Goal: Task Accomplishment & Management: Use online tool/utility

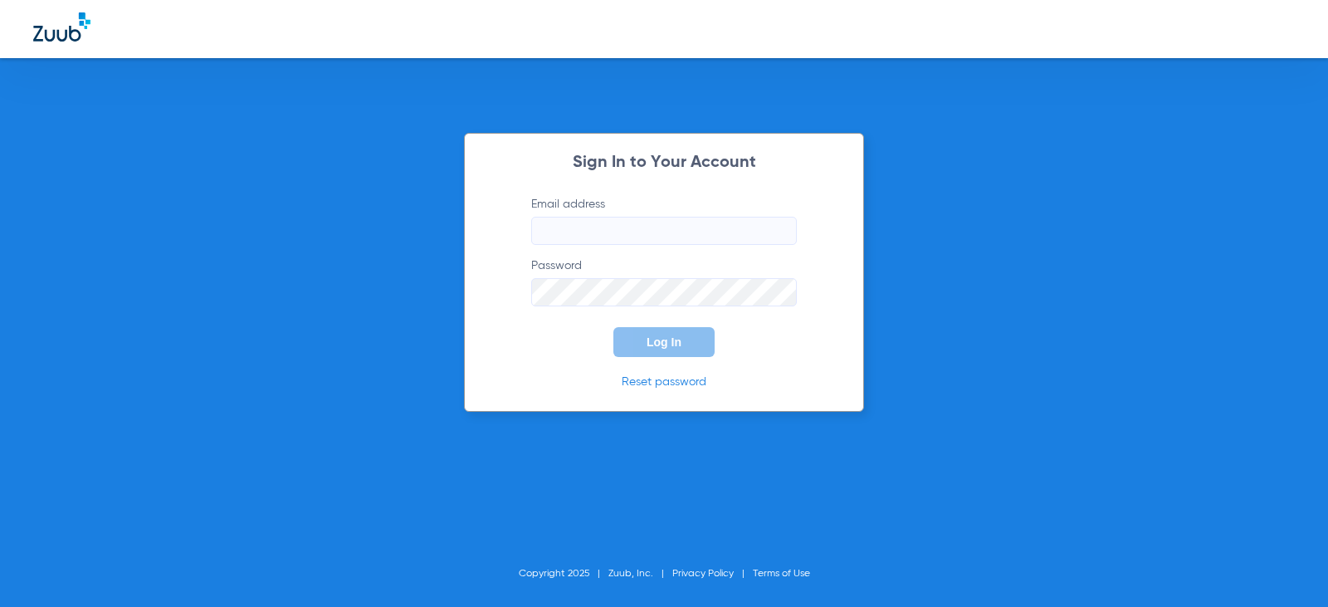
click at [574, 238] on input "Email address" at bounding box center [664, 231] width 266 height 28
click at [639, 236] on input "charleencontos13" at bounding box center [664, 231] width 266 height 28
type input "[EMAIL_ADDRESS][DOMAIN_NAME]"
click at [614, 327] on button "Log In" at bounding box center [664, 342] width 101 height 30
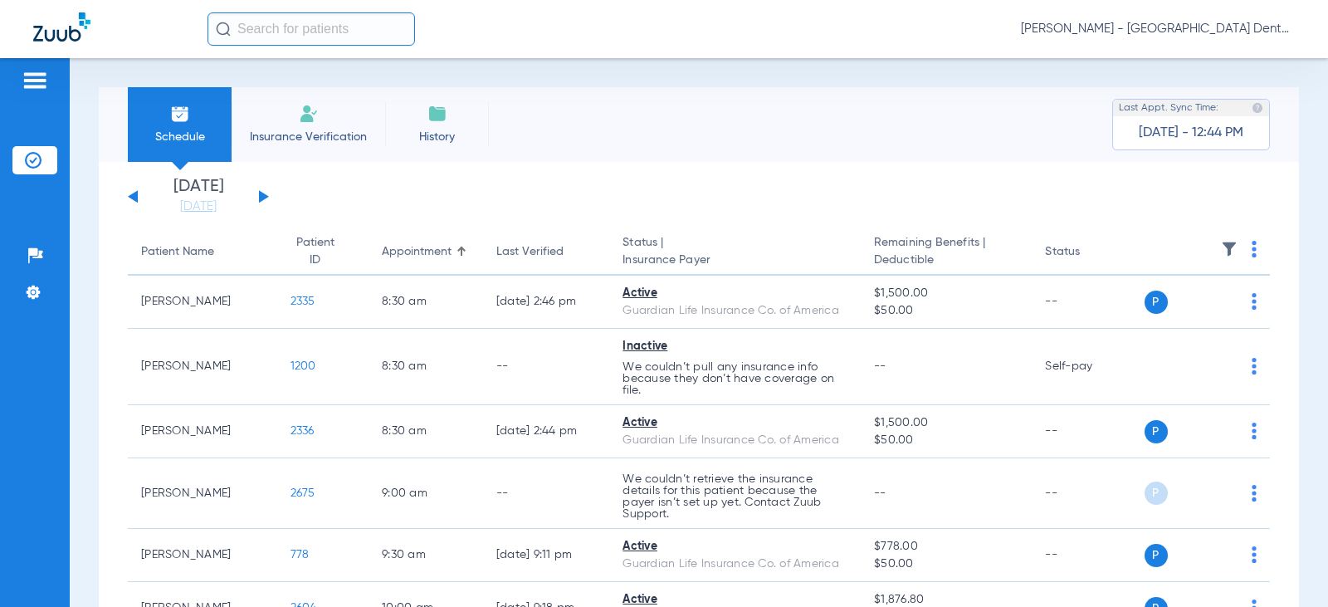
click at [262, 198] on button at bounding box center [264, 196] width 10 height 12
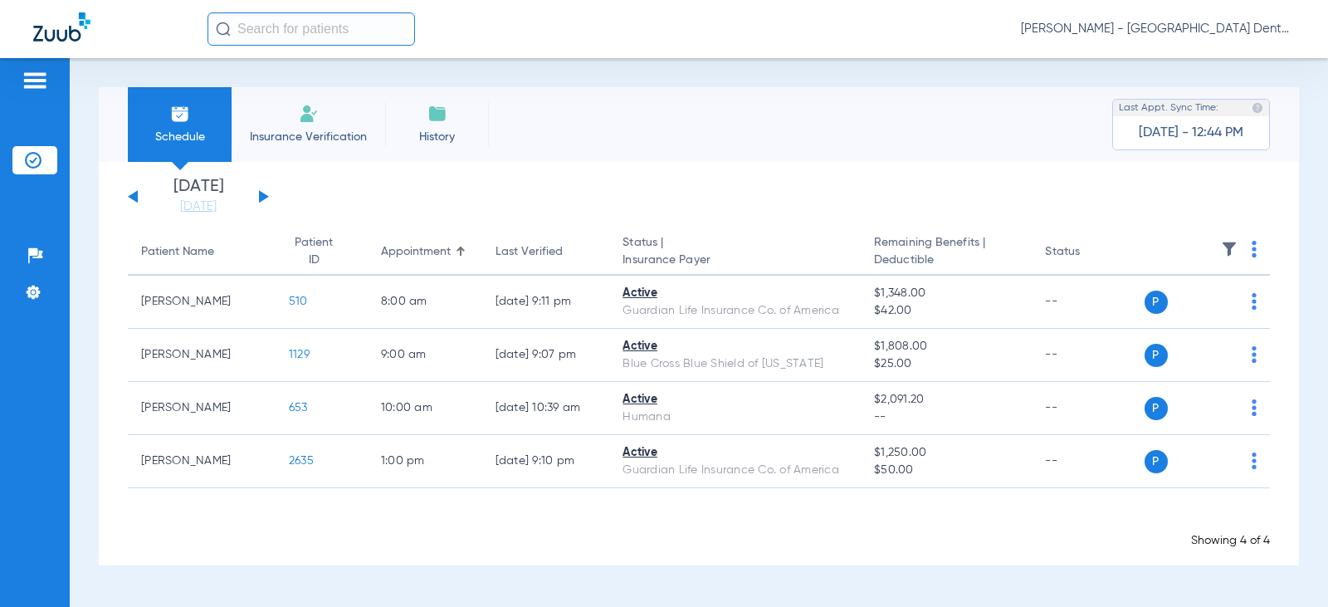
click at [264, 198] on button at bounding box center [264, 196] width 10 height 12
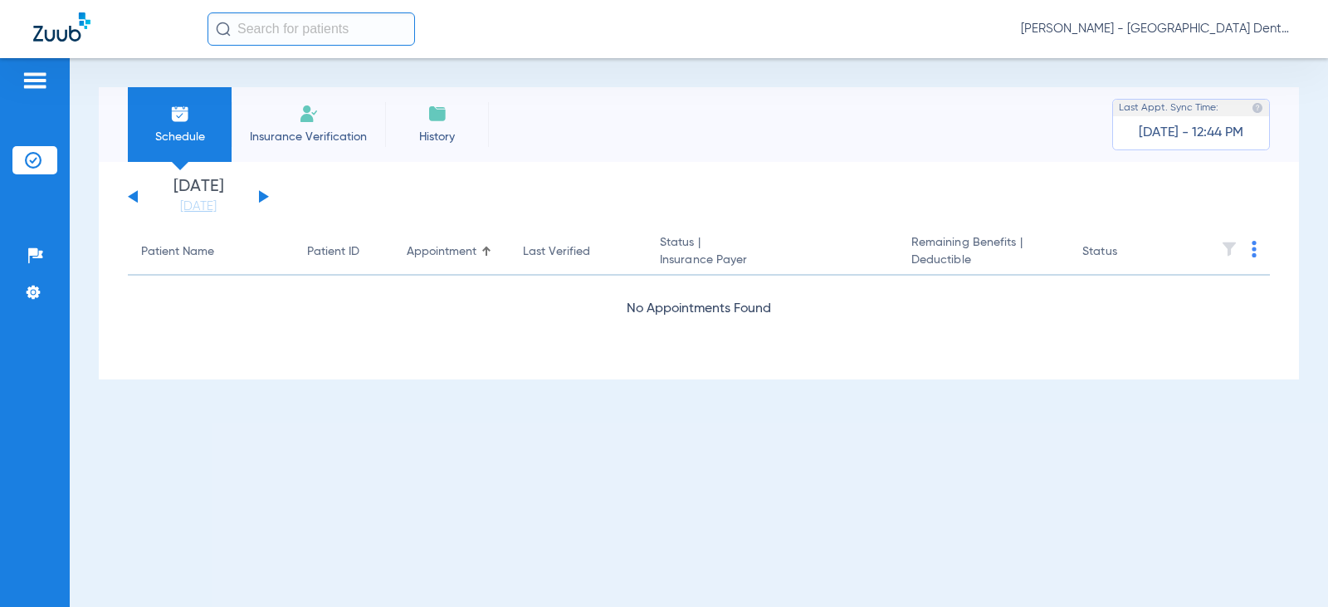
click at [264, 198] on button at bounding box center [264, 196] width 10 height 12
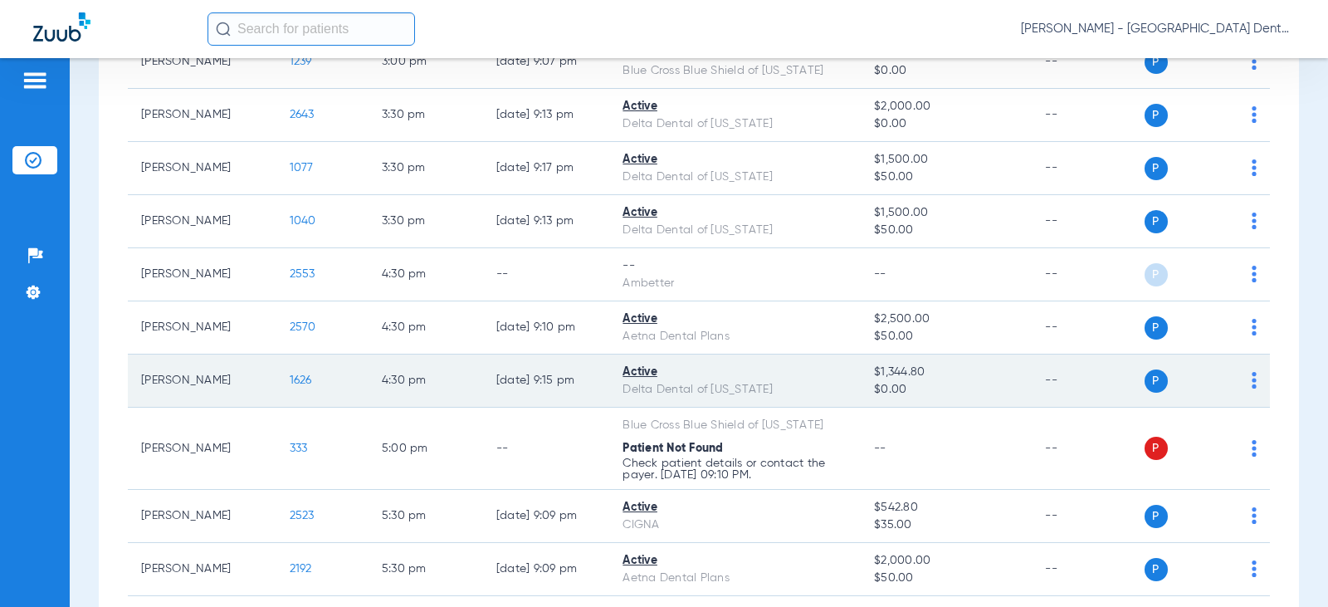
scroll to position [913, 0]
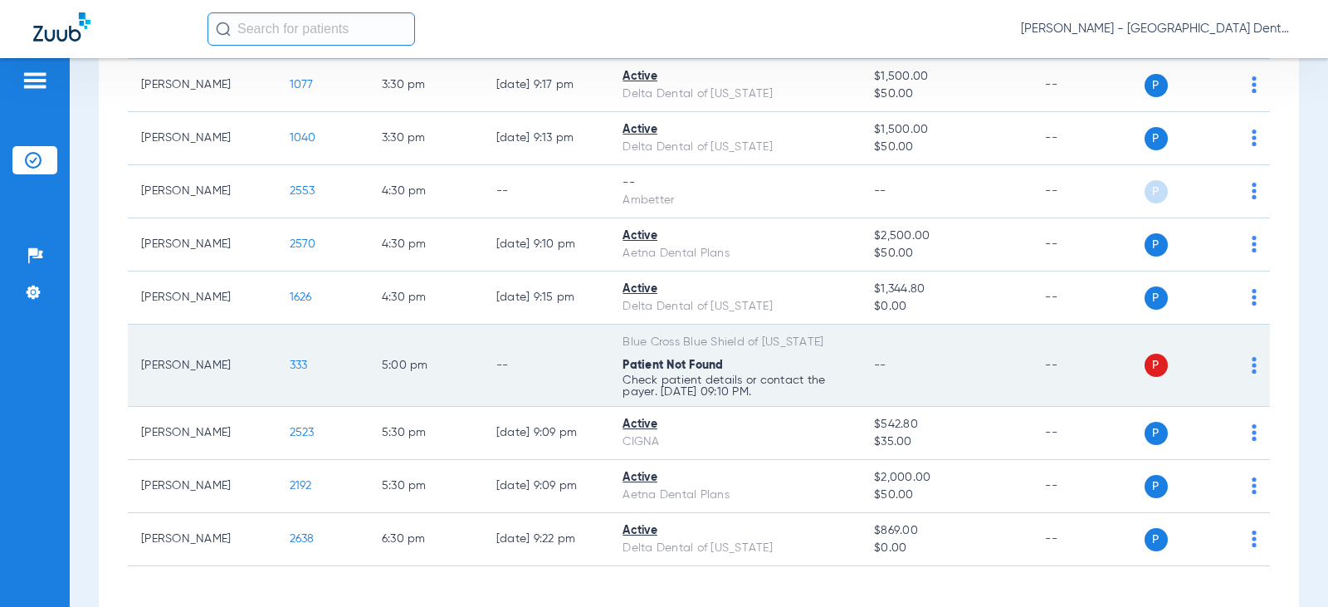
click at [1252, 364] on img at bounding box center [1254, 365] width 5 height 17
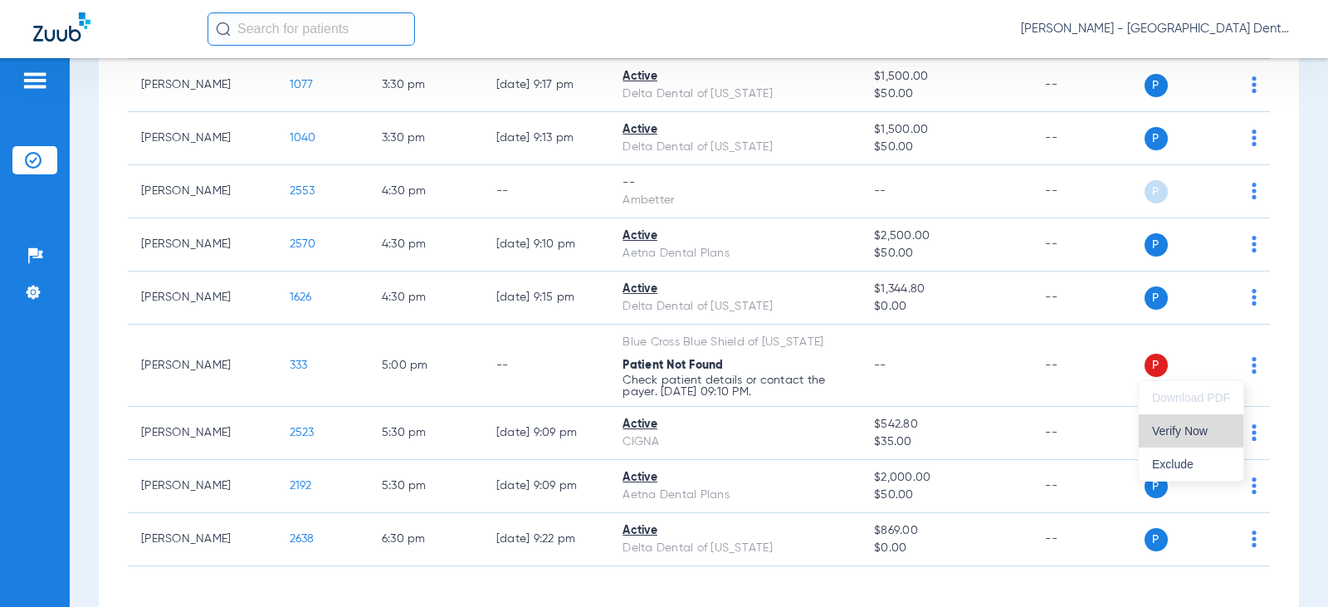
click at [1178, 432] on span "Verify Now" at bounding box center [1191, 431] width 78 height 12
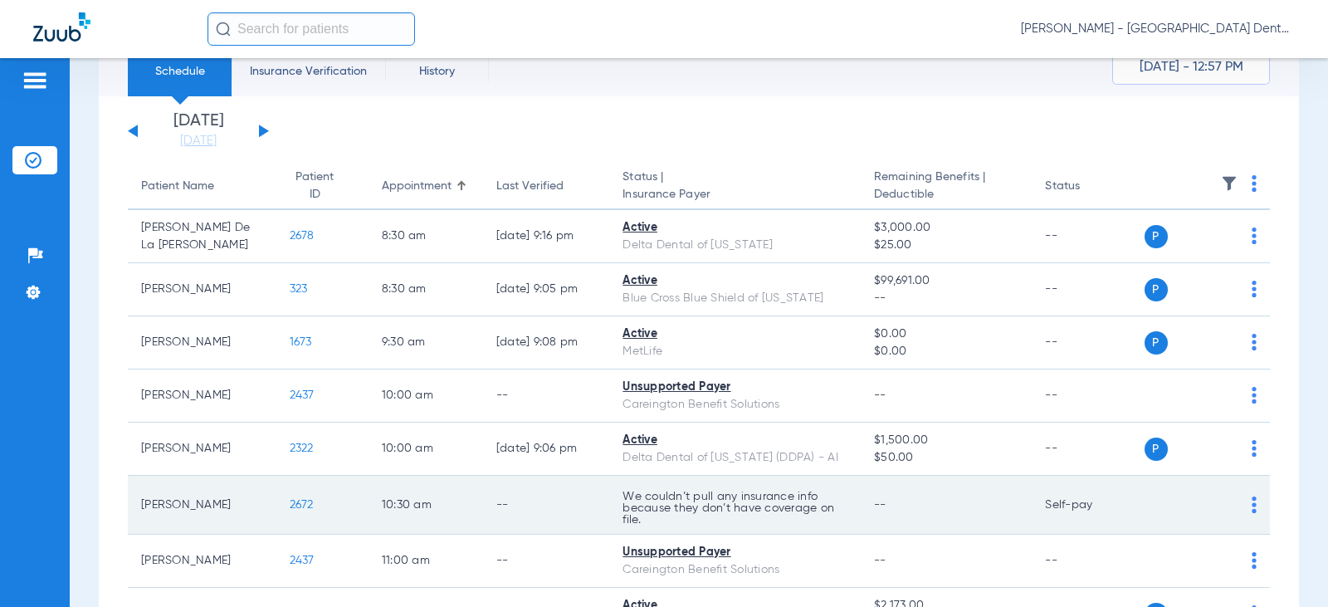
scroll to position [0, 0]
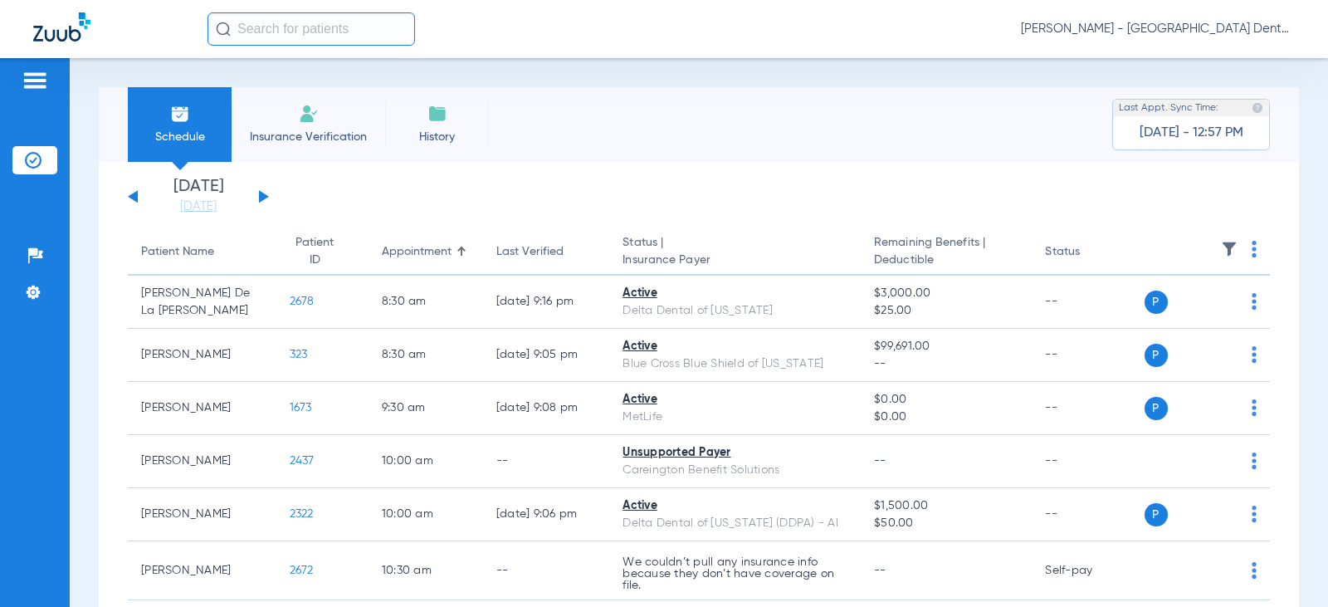
click at [262, 198] on button at bounding box center [264, 196] width 10 height 12
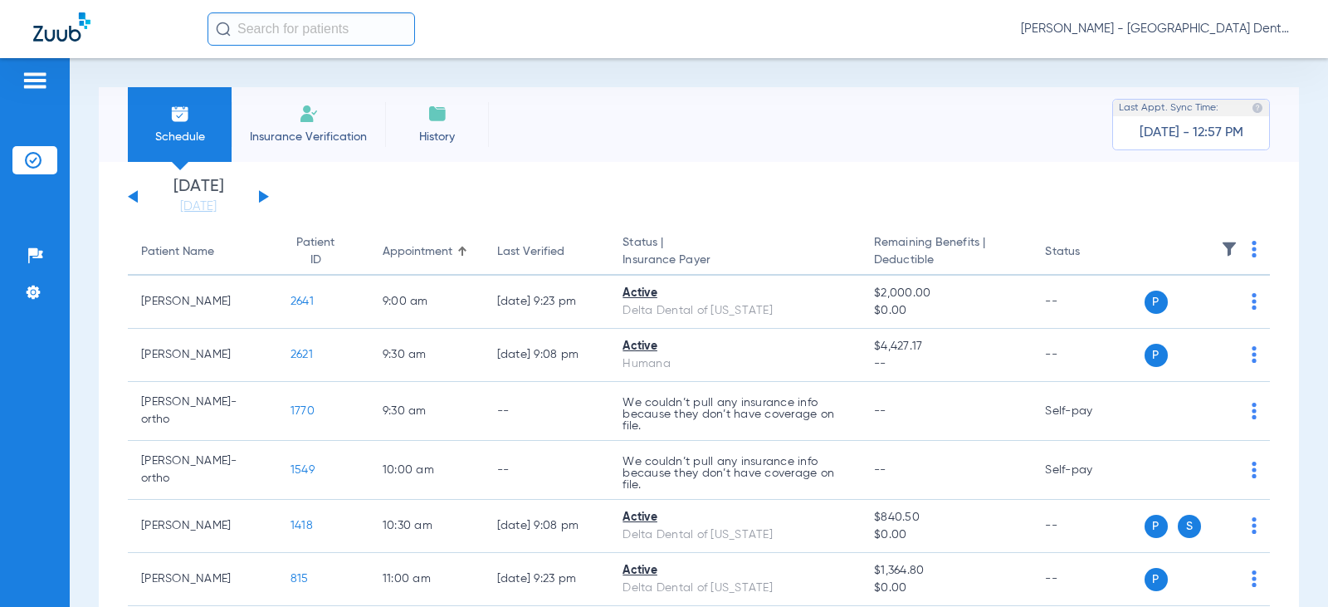
click at [263, 198] on button at bounding box center [264, 196] width 10 height 12
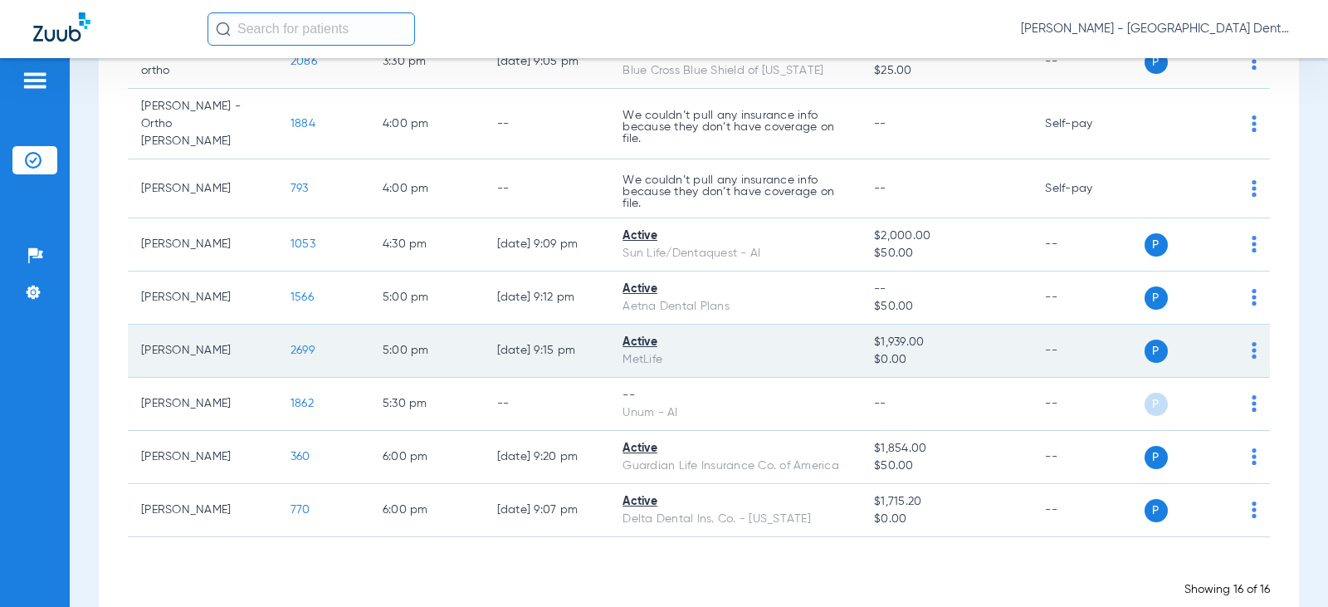
scroll to position [664, 0]
